Goal: Task Accomplishment & Management: Complete application form

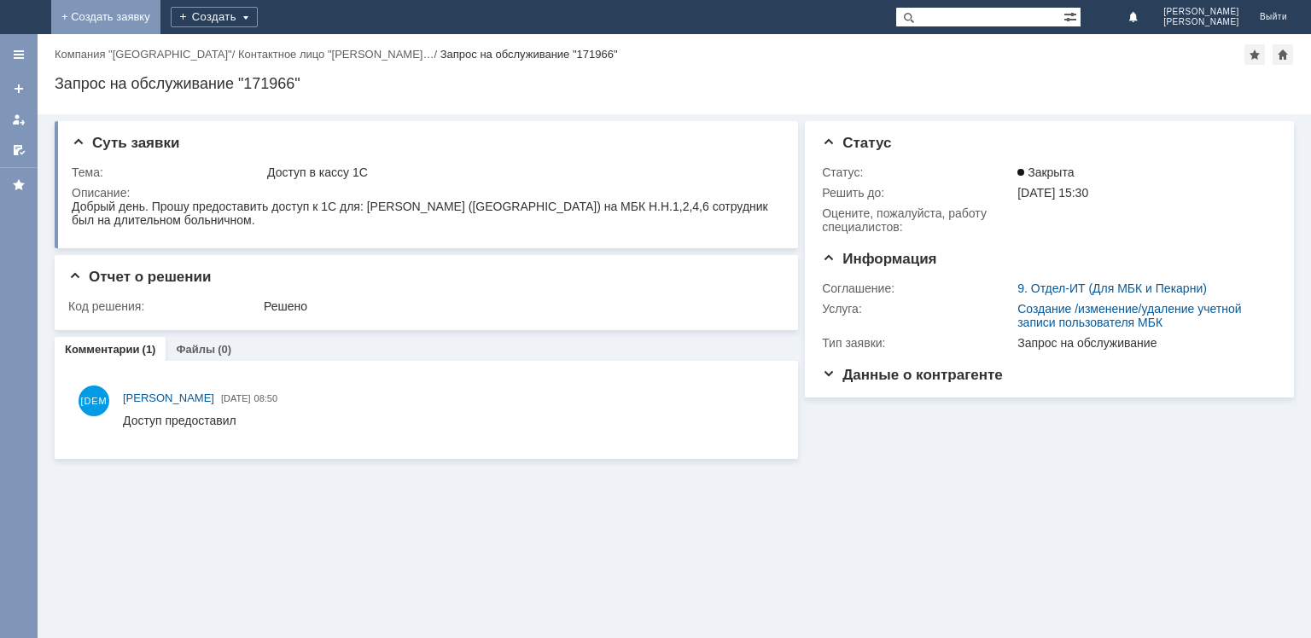
click at [160, 10] on link "+ Создать заявку" at bounding box center [105, 17] width 109 height 34
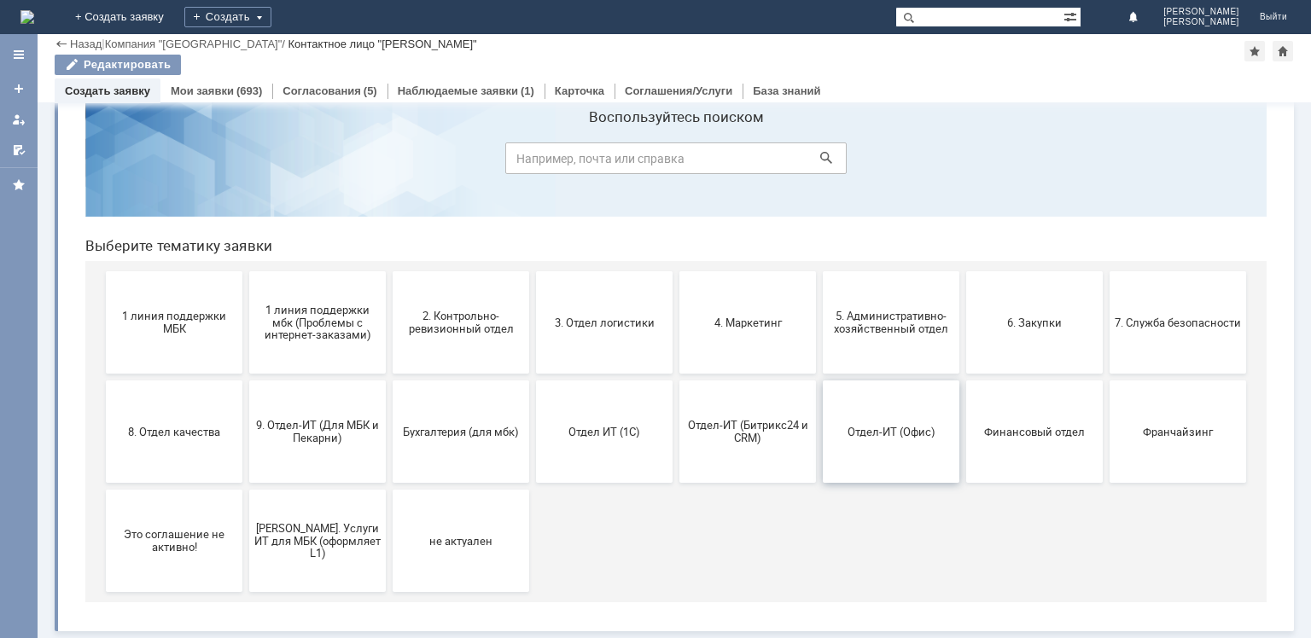
scroll to position [56, 0]
click at [906, 428] on span "Отдел-ИТ (Офис)" at bounding box center [891, 431] width 126 height 13
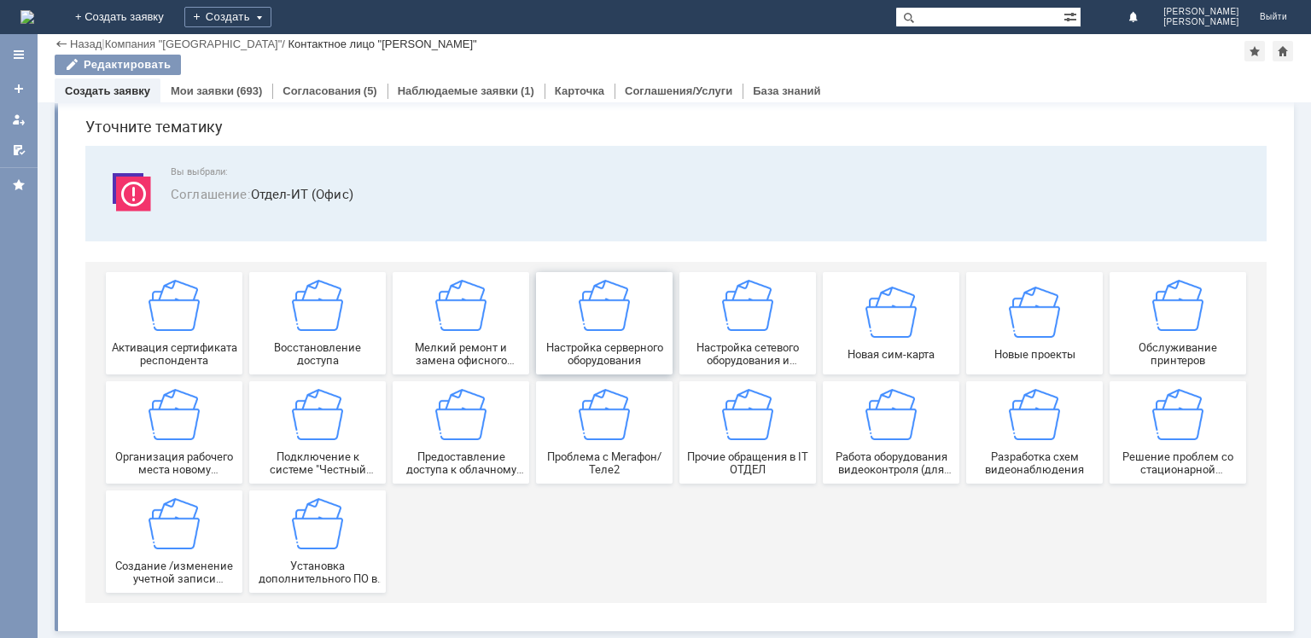
scroll to position [58, 0]
click at [168, 418] on img at bounding box center [174, 414] width 51 height 51
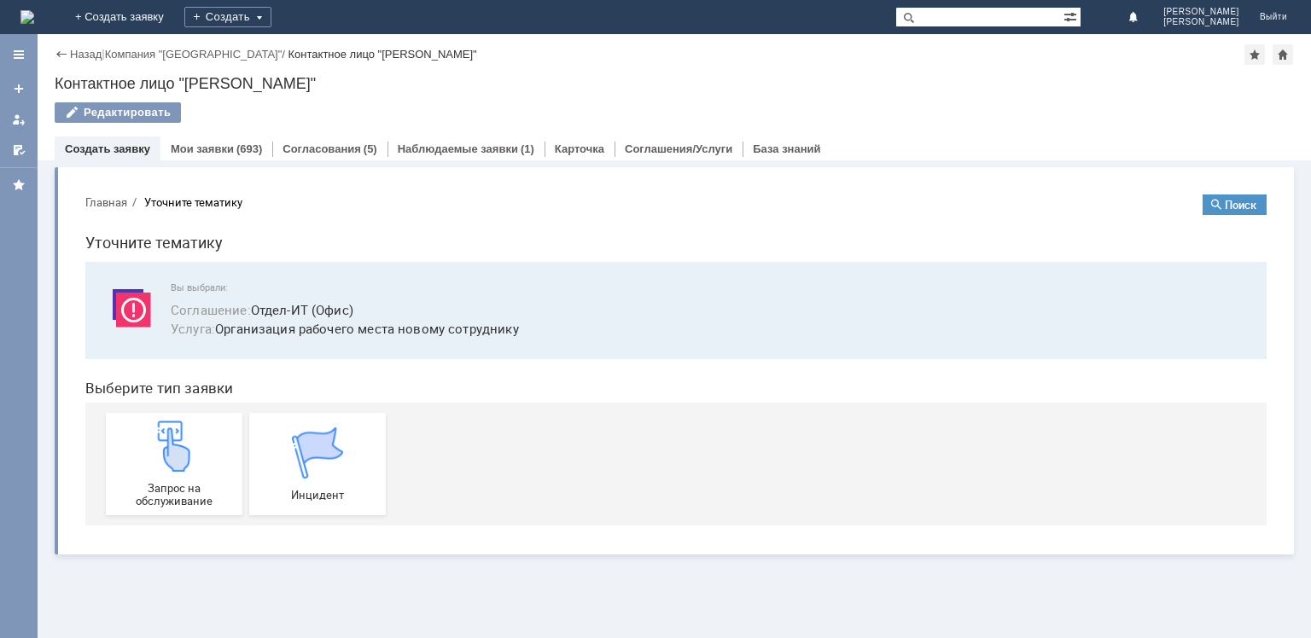
scroll to position [0, 0]
click at [149, 455] on img at bounding box center [174, 446] width 51 height 51
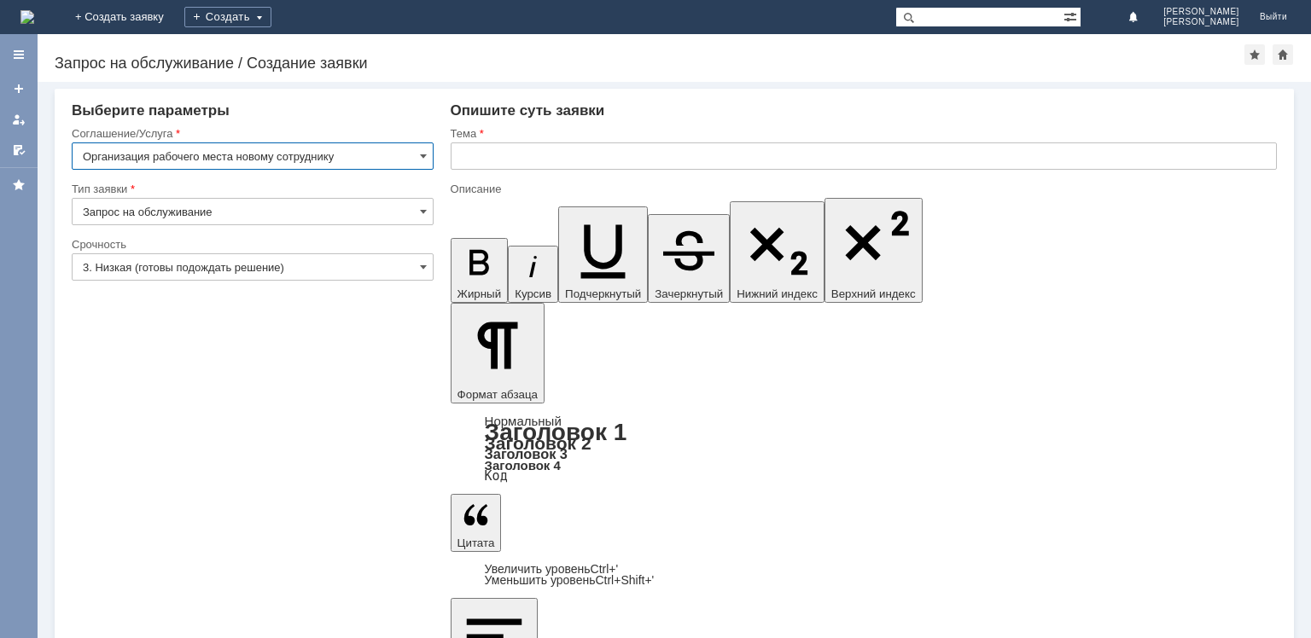
click at [560, 167] on input "text" at bounding box center [864, 156] width 826 height 27
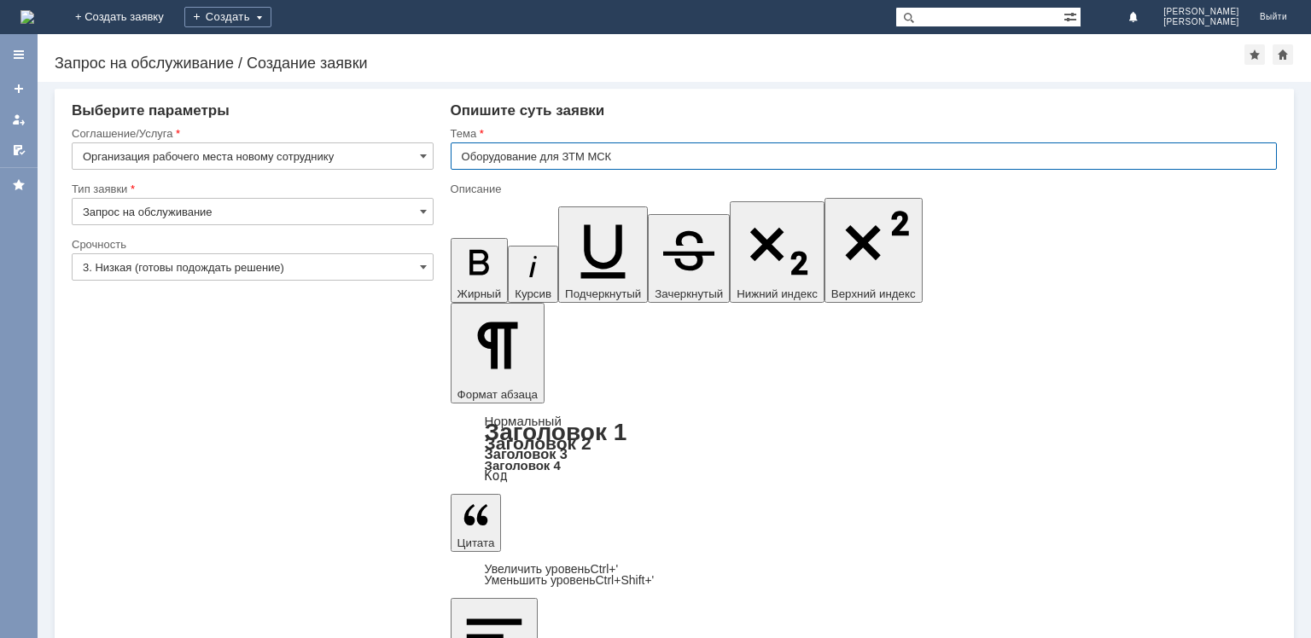
type input "Оборудование для ЗТМ МСК"
